Goal: Task Accomplishment & Management: Manage account settings

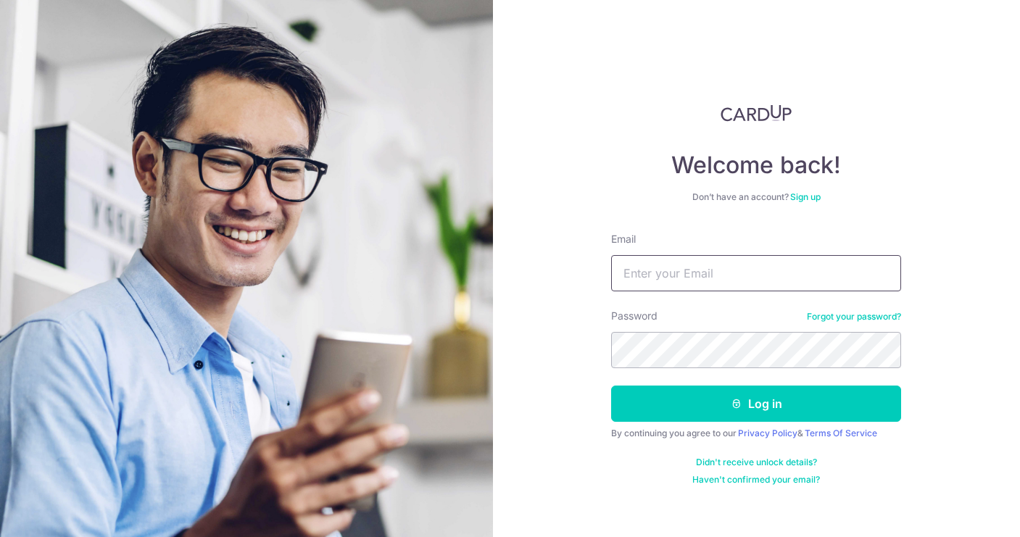
type input "[EMAIL_ADDRESS][DOMAIN_NAME]"
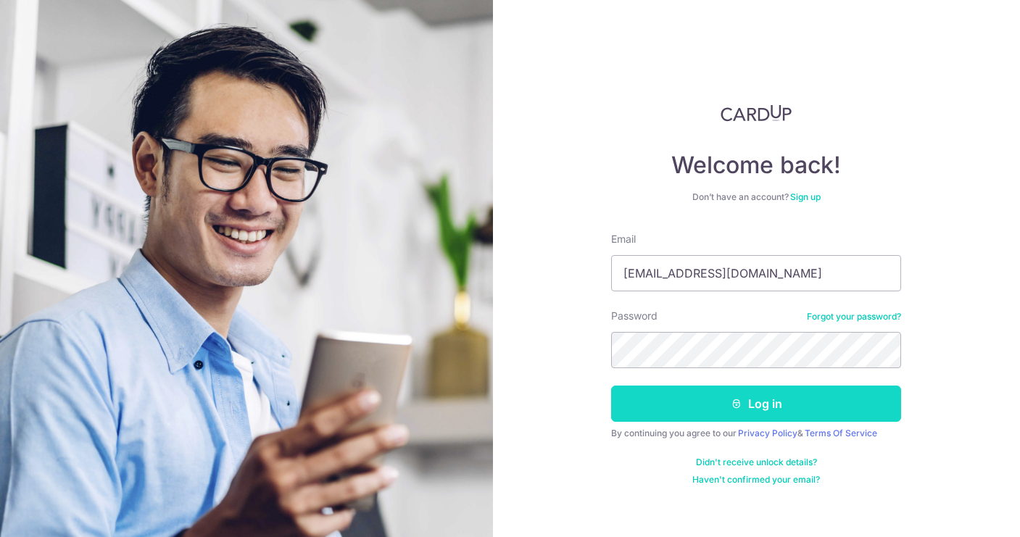
click at [750, 394] on button "Log in" at bounding box center [756, 404] width 290 height 36
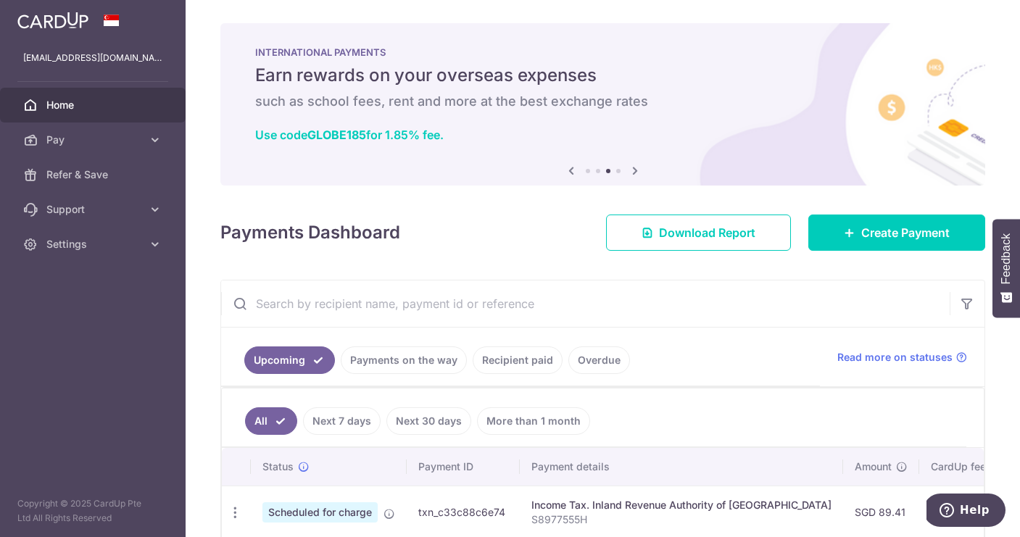
scroll to position [30, 0]
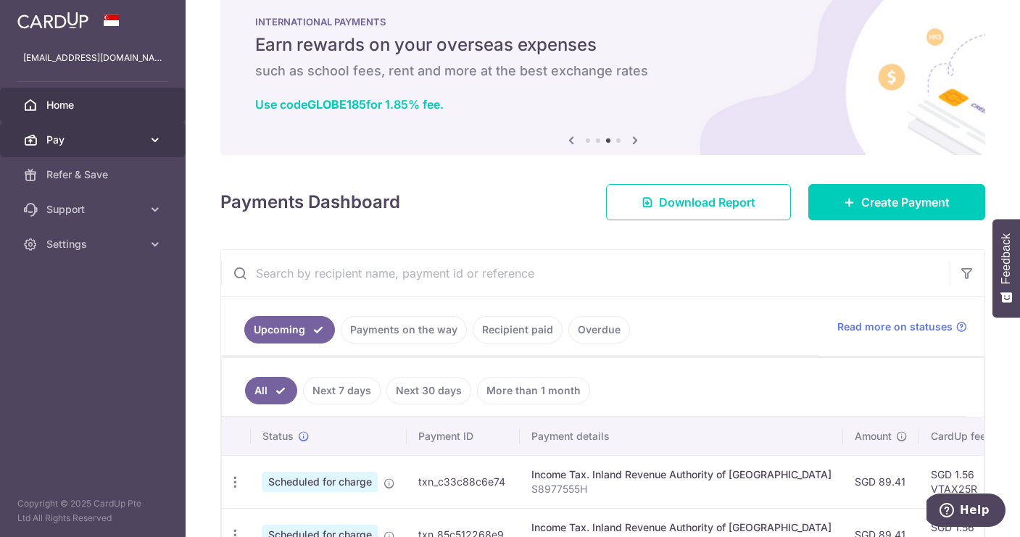
click at [144, 136] on link "Pay" at bounding box center [93, 139] width 186 height 35
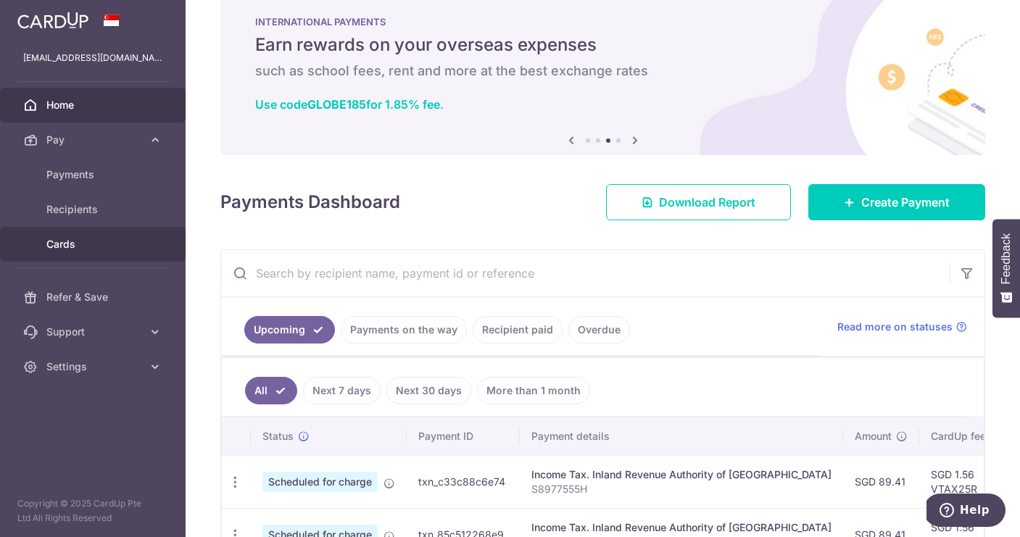
click at [88, 249] on span "Cards" at bounding box center [94, 244] width 96 height 14
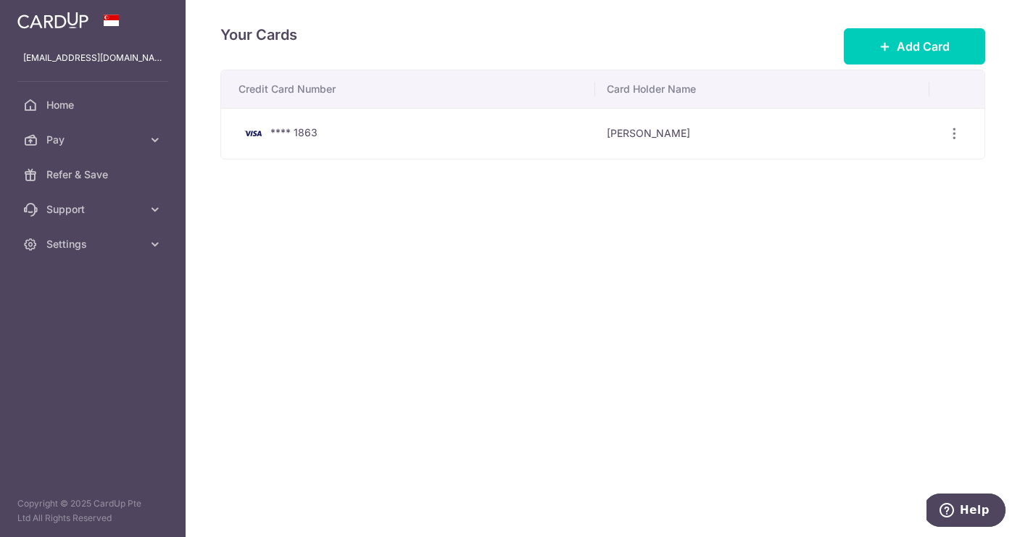
click at [299, 119] on td "**** 1863" at bounding box center [408, 133] width 374 height 51
click at [955, 133] on icon "button" at bounding box center [953, 133] width 15 height 15
click at [864, 175] on span "View/Edit" at bounding box center [905, 173] width 99 height 17
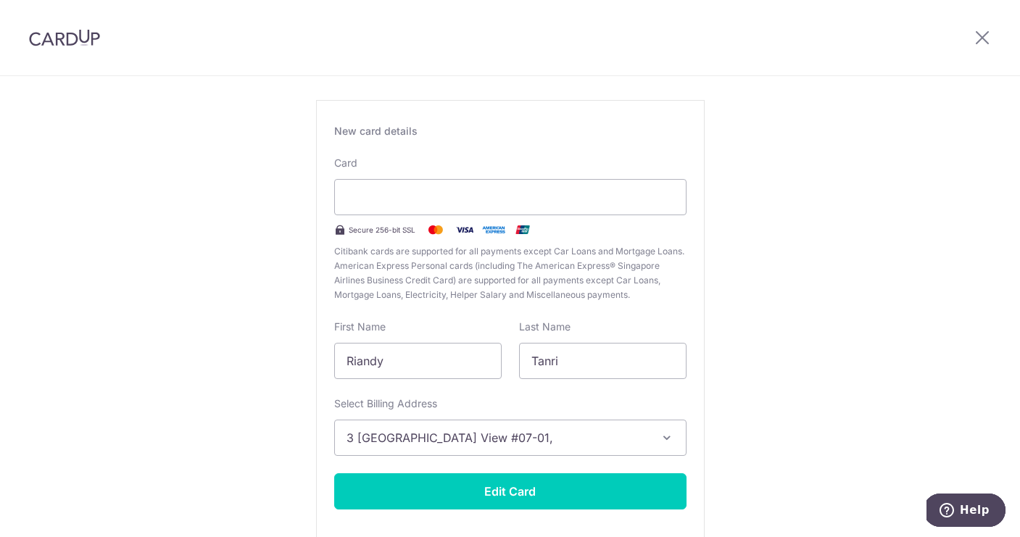
scroll to position [82, 0]
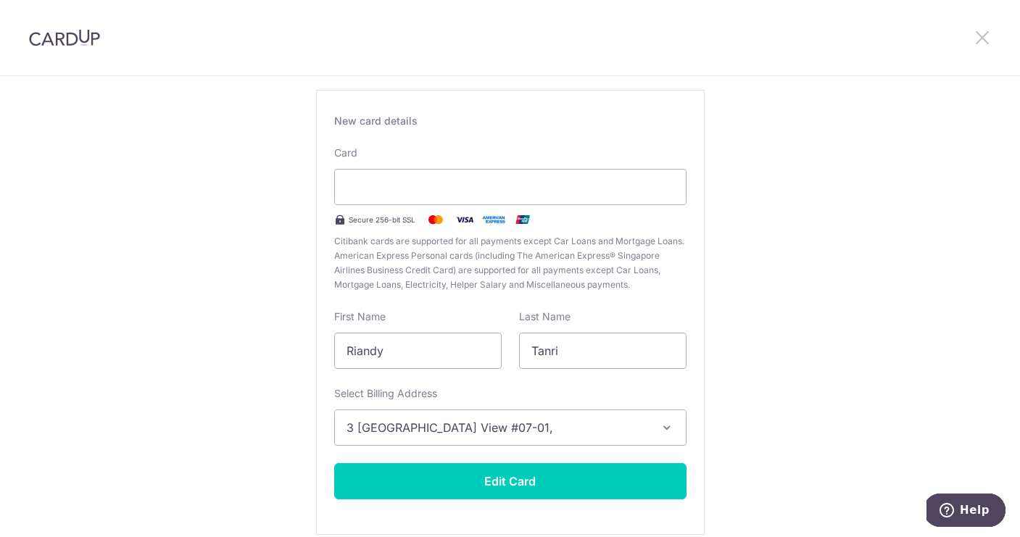
click at [984, 36] on icon at bounding box center [981, 37] width 17 height 18
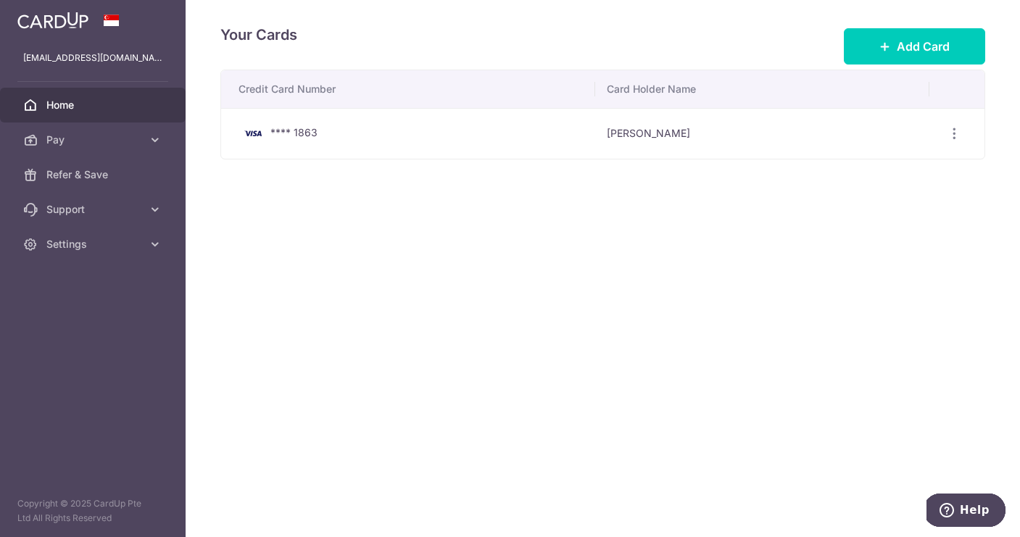
click at [63, 100] on span "Home" at bounding box center [94, 105] width 96 height 14
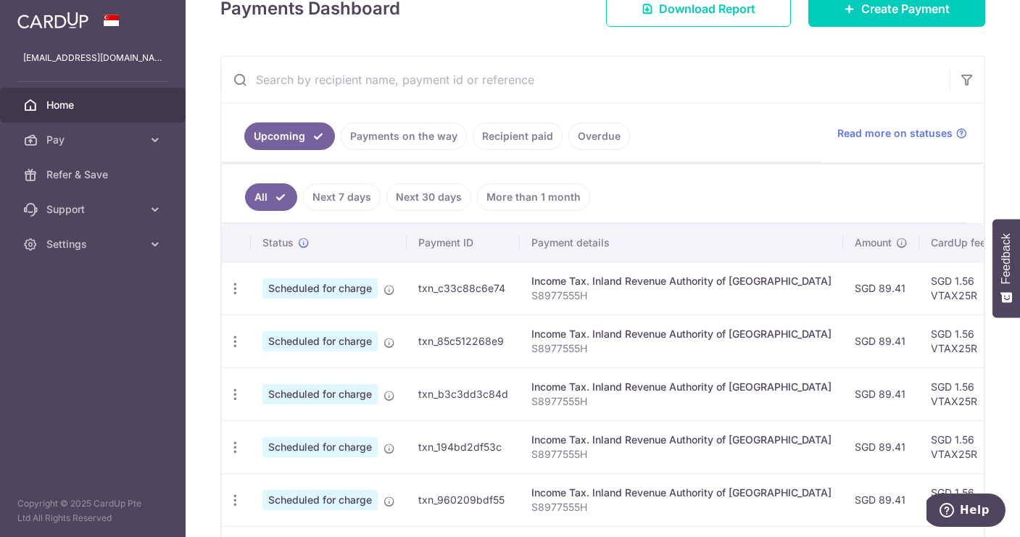
scroll to position [229, 0]
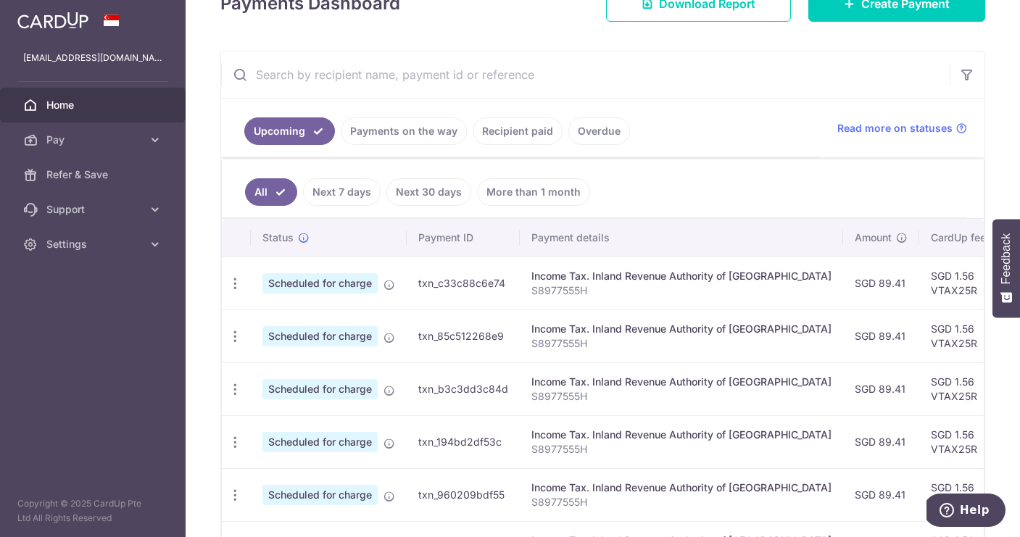
click at [603, 130] on link "Overdue" at bounding box center [599, 131] width 62 height 28
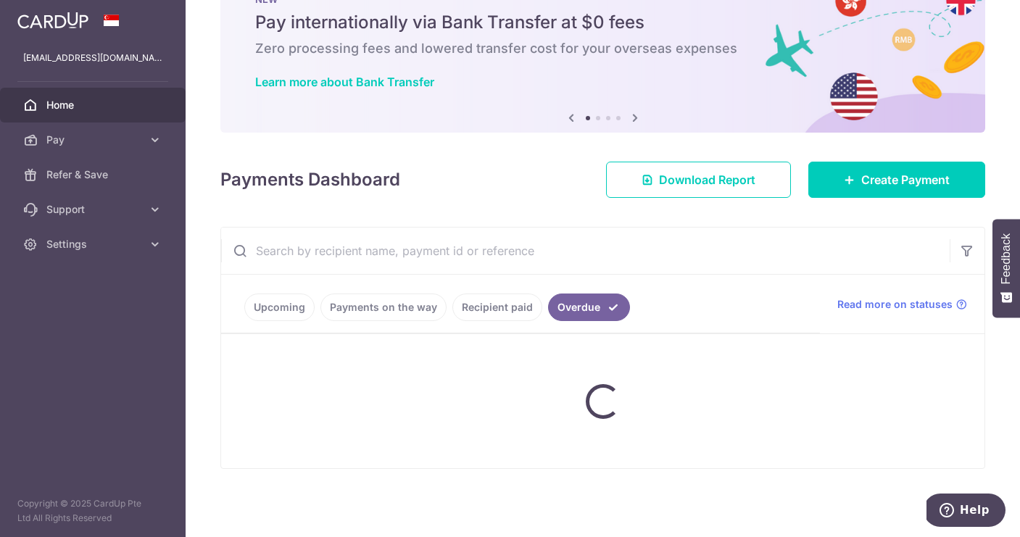
scroll to position [53, 0]
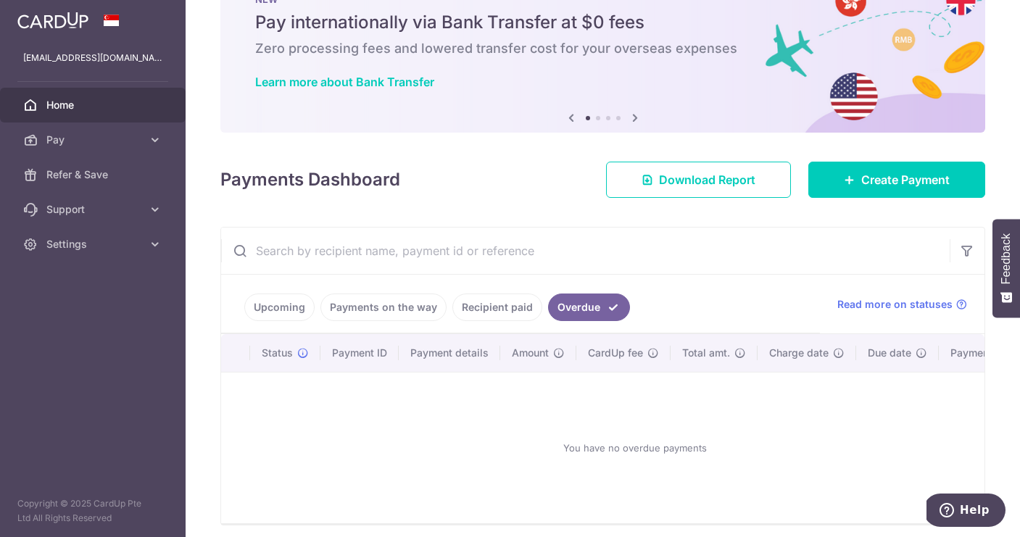
click at [284, 311] on link "Upcoming" at bounding box center [279, 307] width 70 height 28
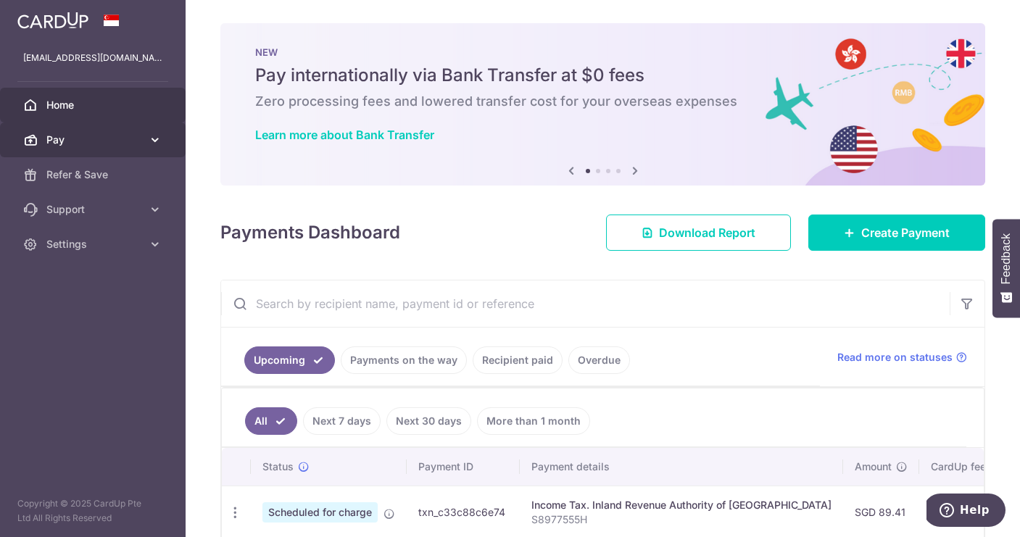
scroll to position [0, 0]
click at [515, 362] on link "Recipient paid" at bounding box center [517, 360] width 90 height 28
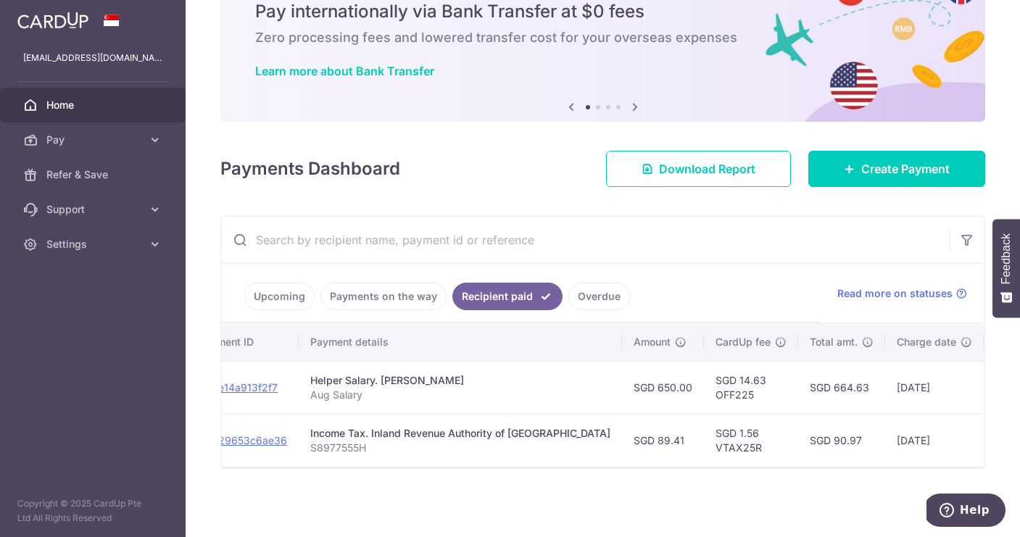
scroll to position [0, 183]
